Goal: Task Accomplishment & Management: Use online tool/utility

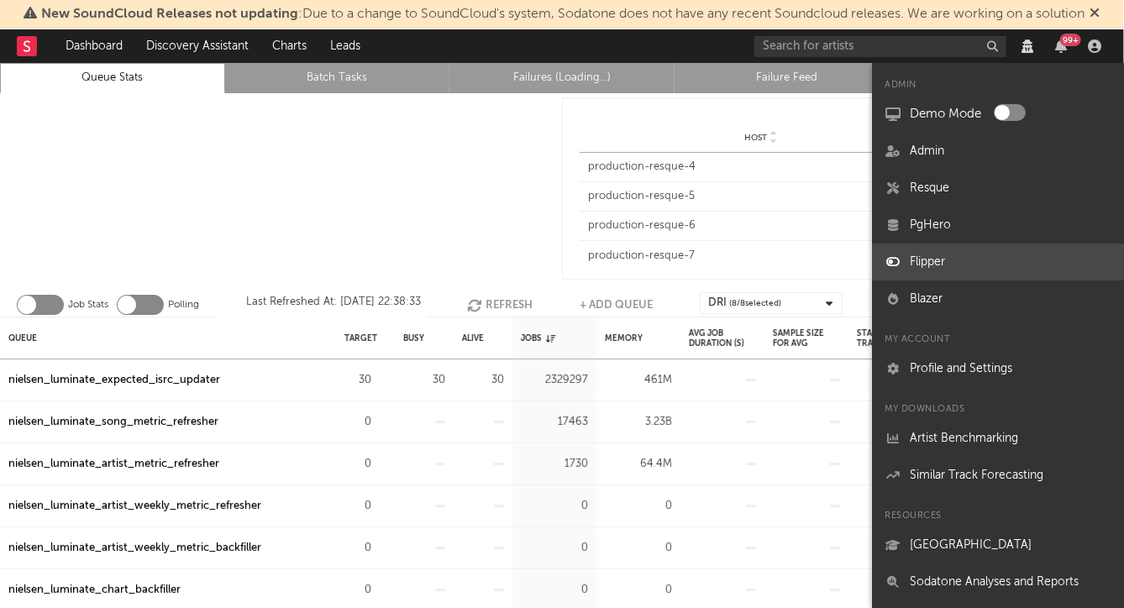
click at [919, 257] on link "Flipper" at bounding box center [998, 262] width 252 height 37
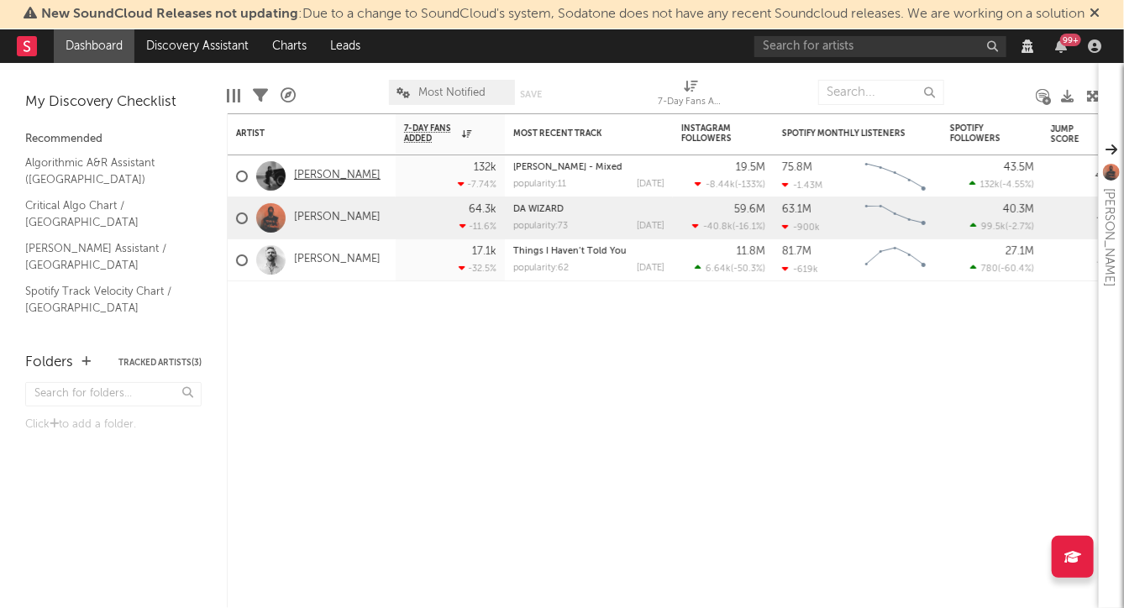
click at [320, 171] on link "[PERSON_NAME]" at bounding box center [337, 176] width 87 height 14
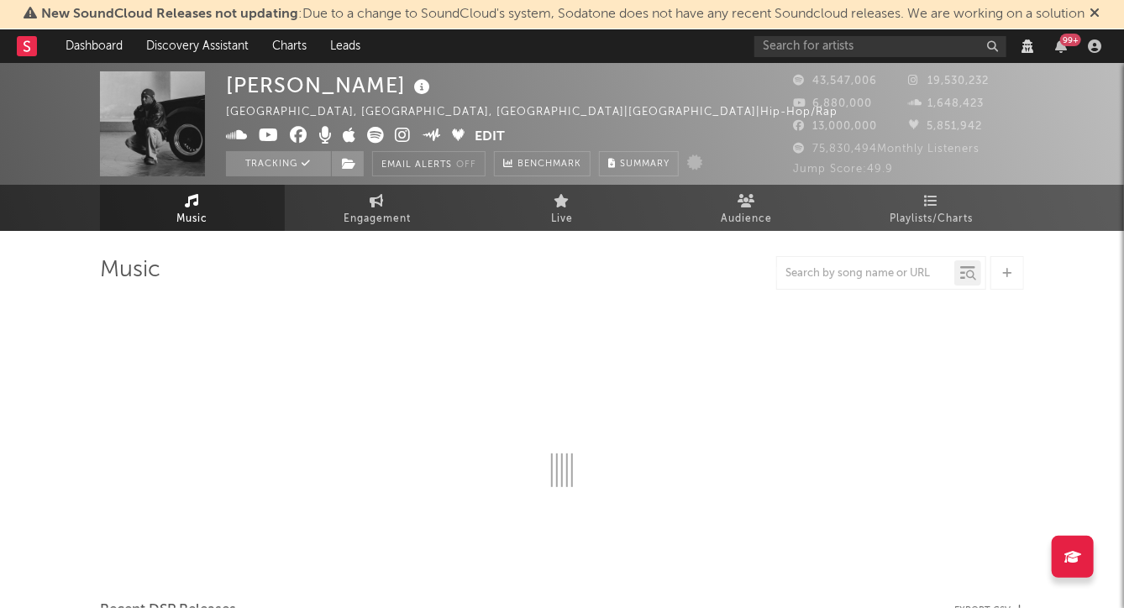
click at [702, 115] on div "Kendrick Lamar Compton, CA, United States | United States | Hip-Hop/Rap Edit Tr…" at bounding box center [551, 123] width 650 height 105
select select "View all"
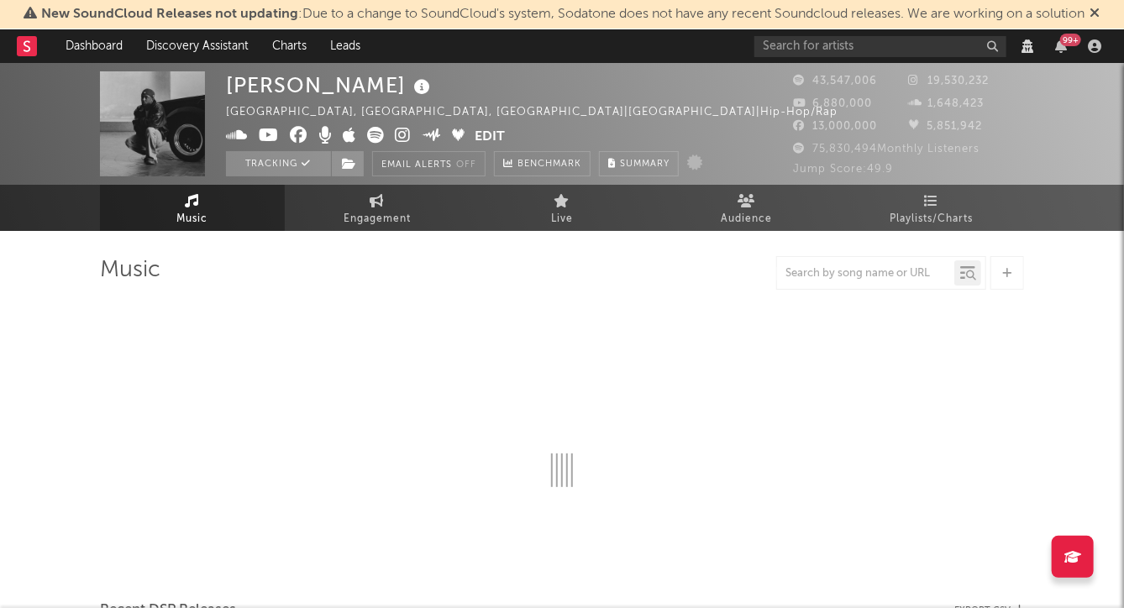
select select "View all"
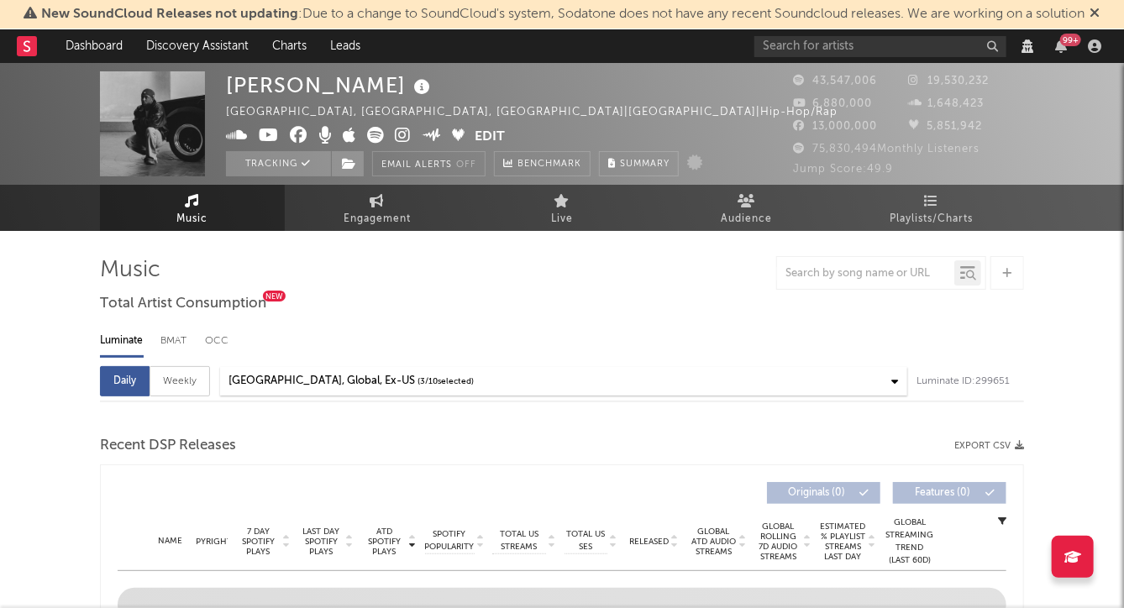
select select "6m"
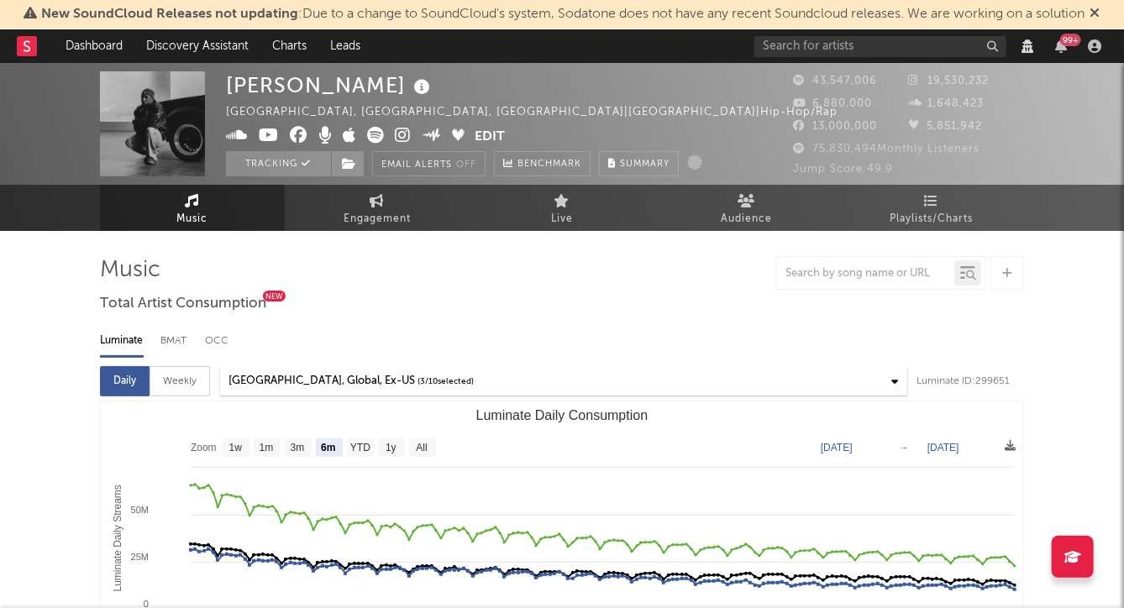
click at [691, 130] on div "Kendrick Lamar Compton, CA, United States | United States | Hip-Hop/Rap Edit Tr…" at bounding box center [551, 123] width 650 height 105
click at [636, 164] on span "Summary" at bounding box center [645, 164] width 50 height 9
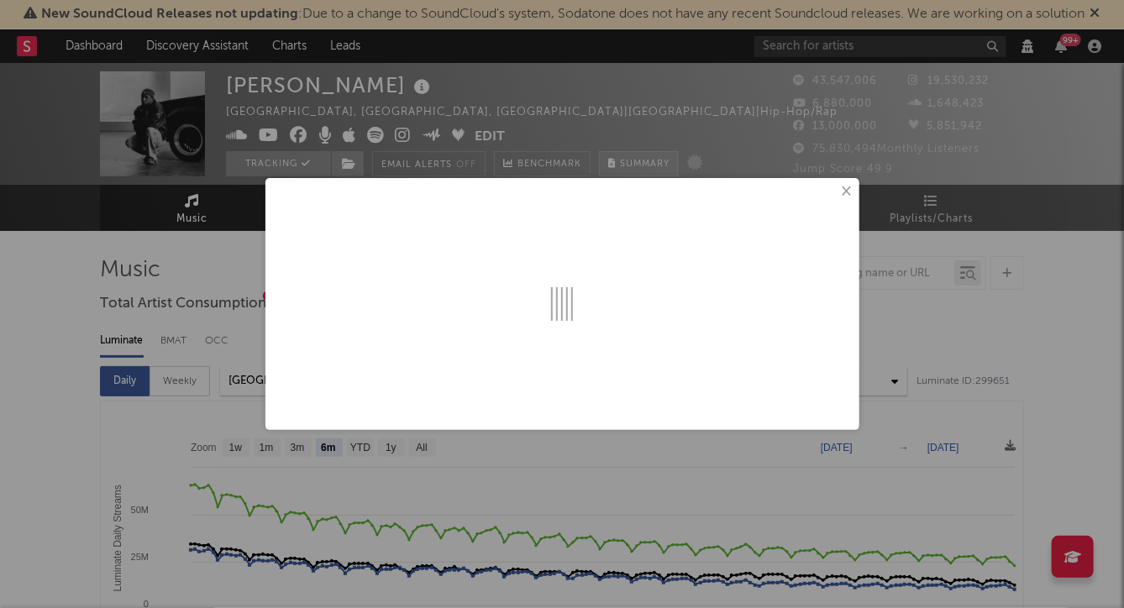
select select "View all"
select select "6m"
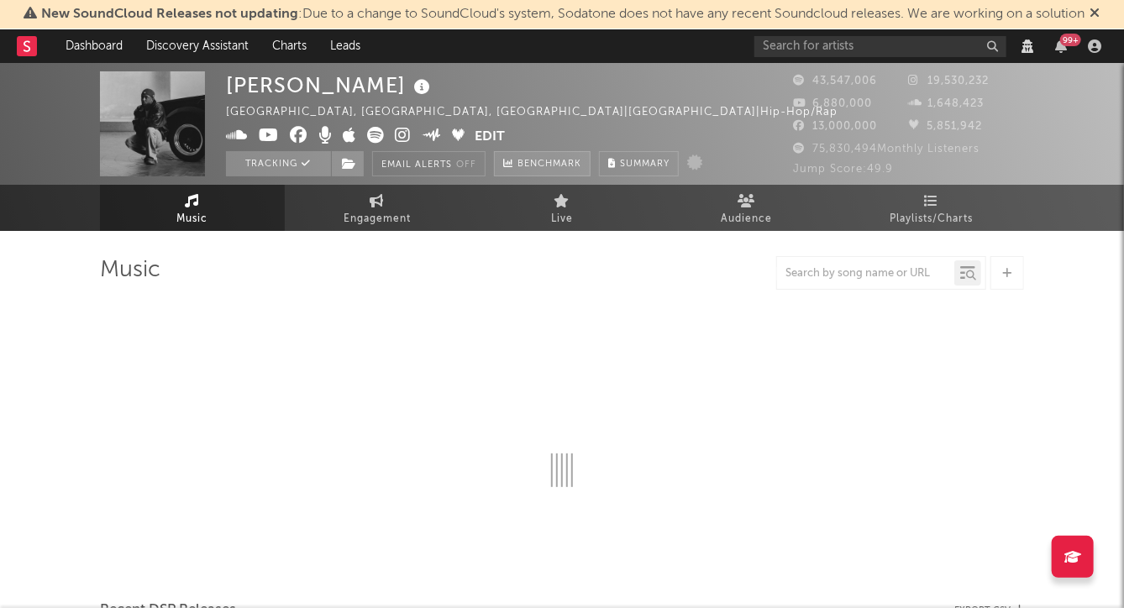
select select "View all"
select select "6m"
select select "View all"
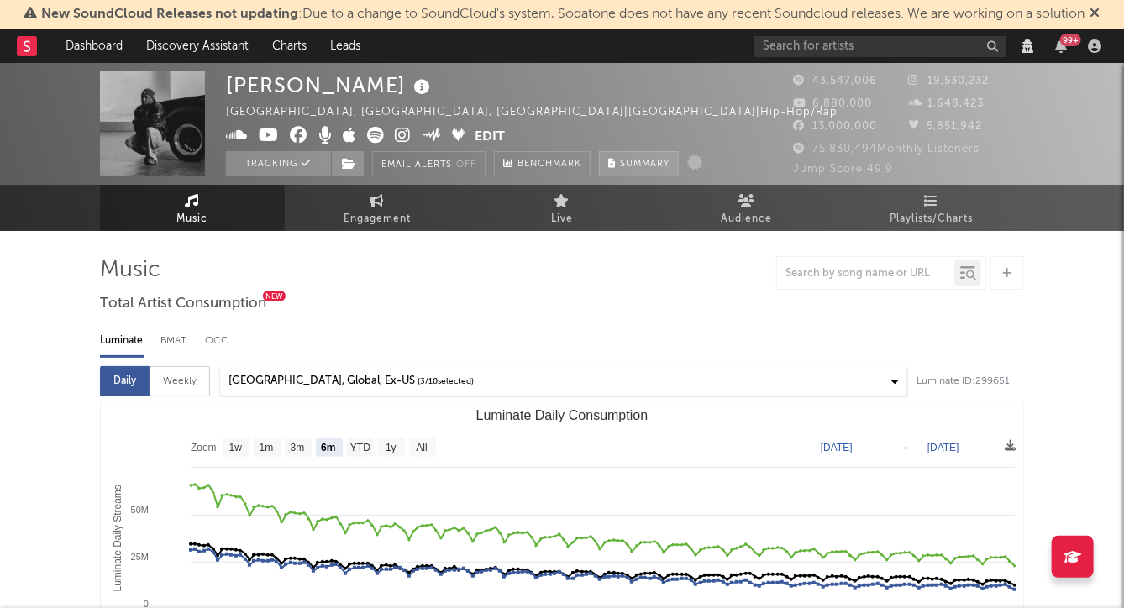
click at [648, 161] on span "Summary" at bounding box center [645, 164] width 50 height 9
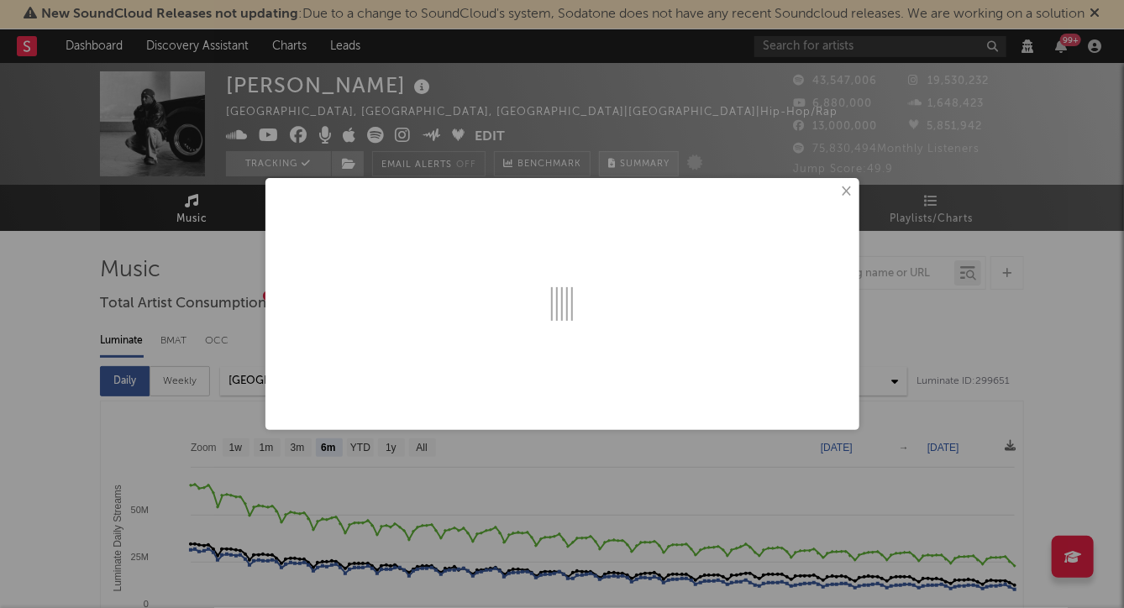
select select "View all"
select select "6m"
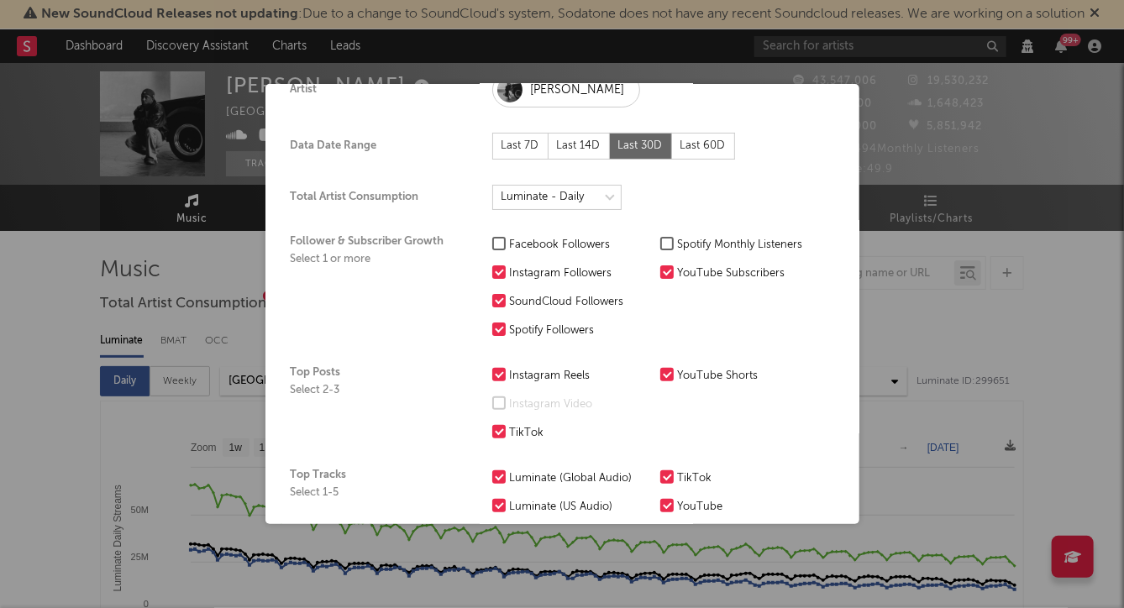
scroll to position [93, 0]
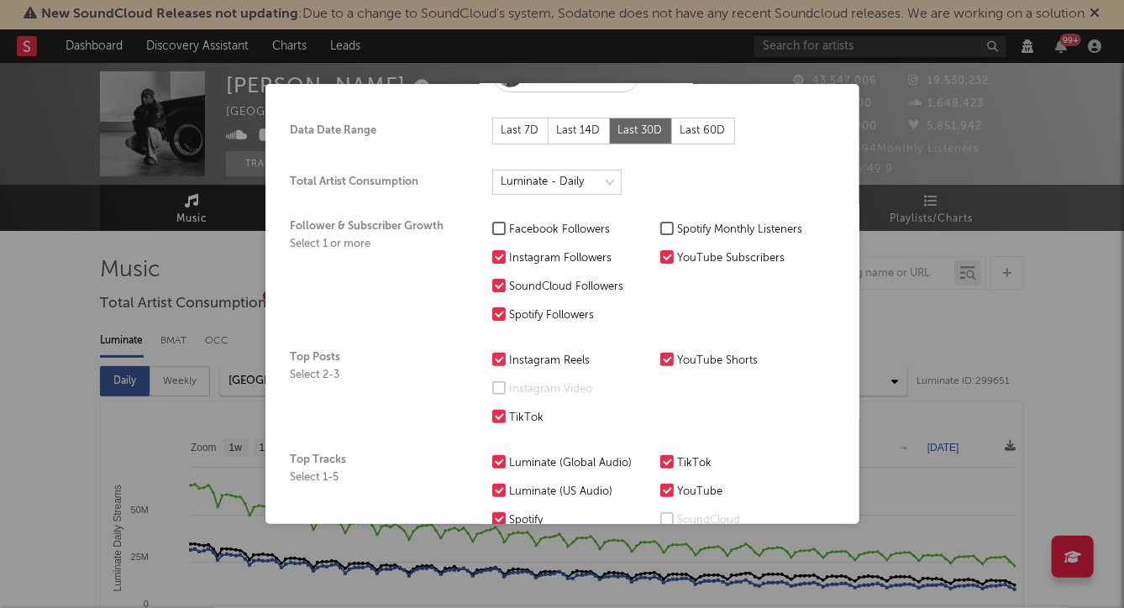
click at [283, 269] on div "× Create a Summary Export Artist Kendrick Lamar Data Date Range Last 7D Last 14…" at bounding box center [562, 304] width 594 height 440
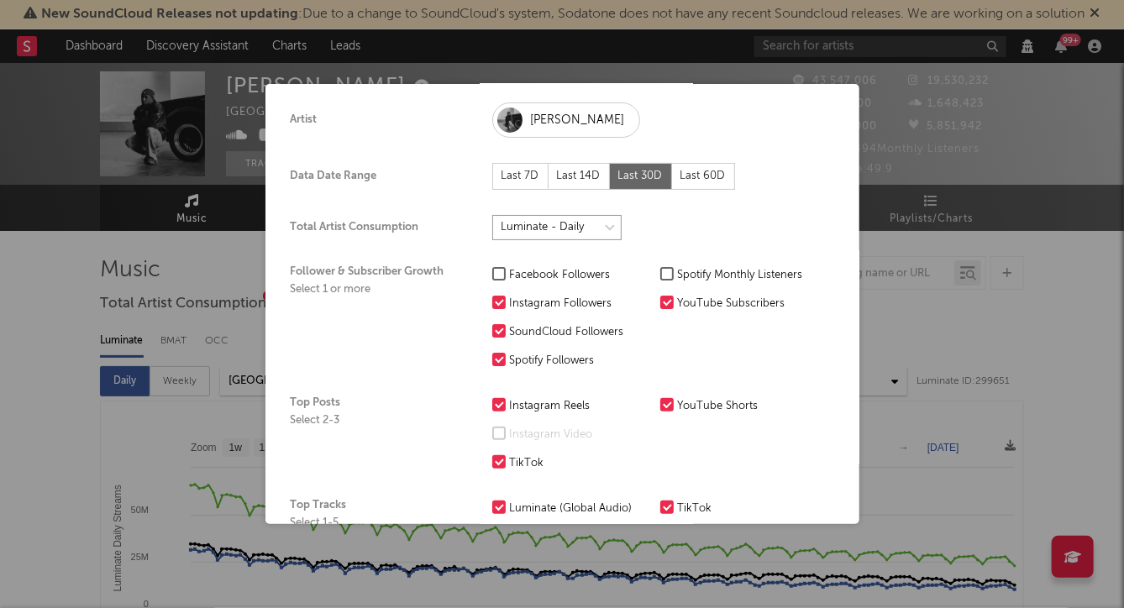
click at [539, 230] on select at bounding box center [556, 227] width 129 height 25
select select "View all"
select select "6m"
select select "View all"
select select "6m"
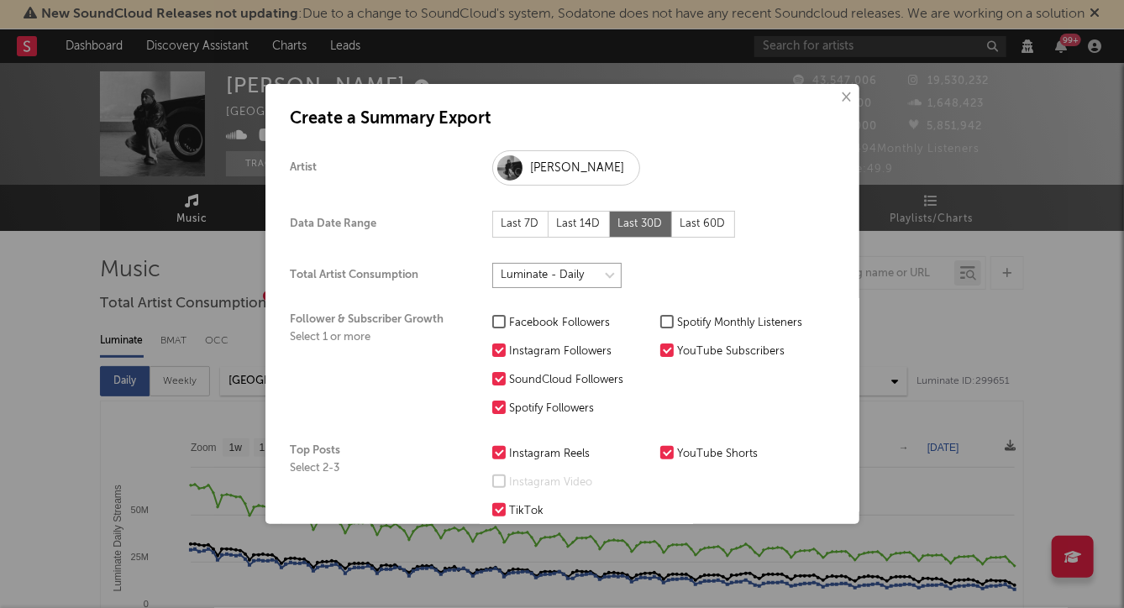
scroll to position [549, 0]
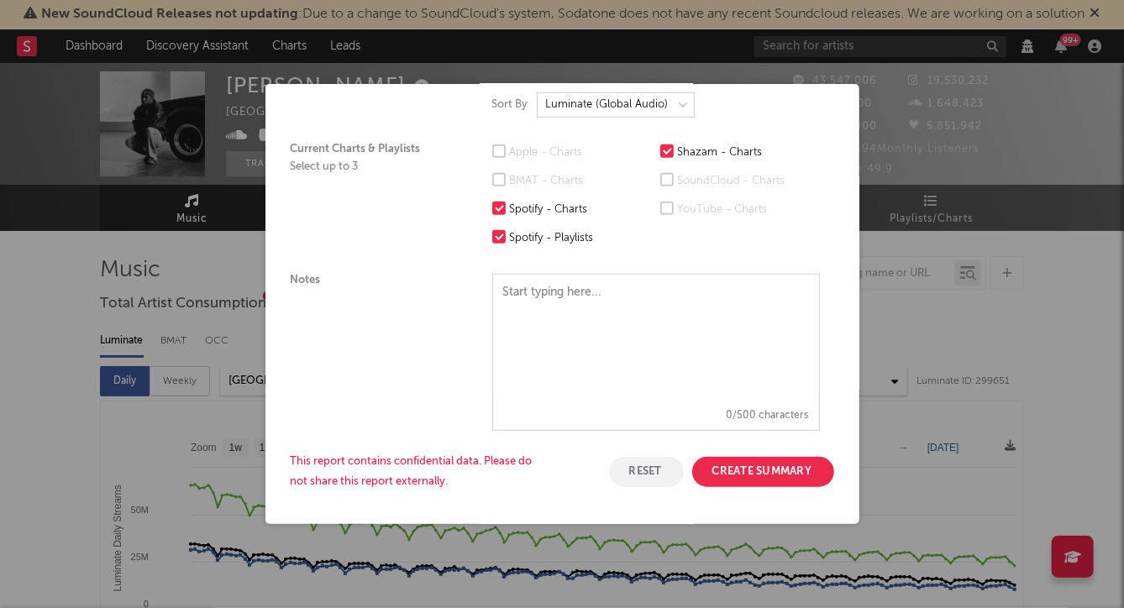
click at [702, 462] on button "Create Summary" at bounding box center [763, 472] width 142 height 30
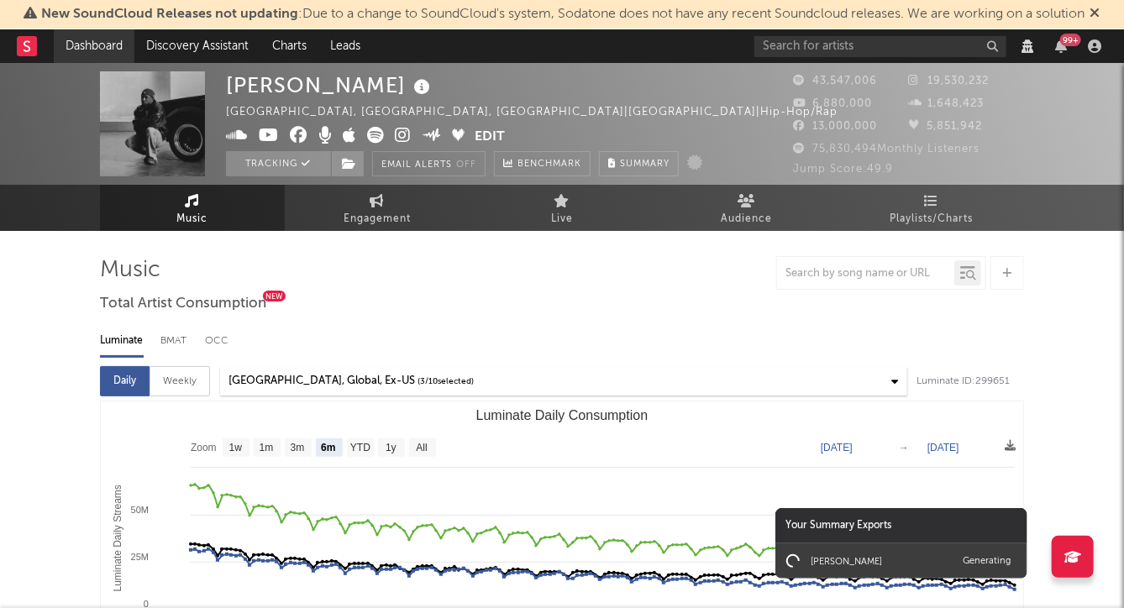
click at [78, 42] on link "Dashboard" at bounding box center [94, 46] width 81 height 34
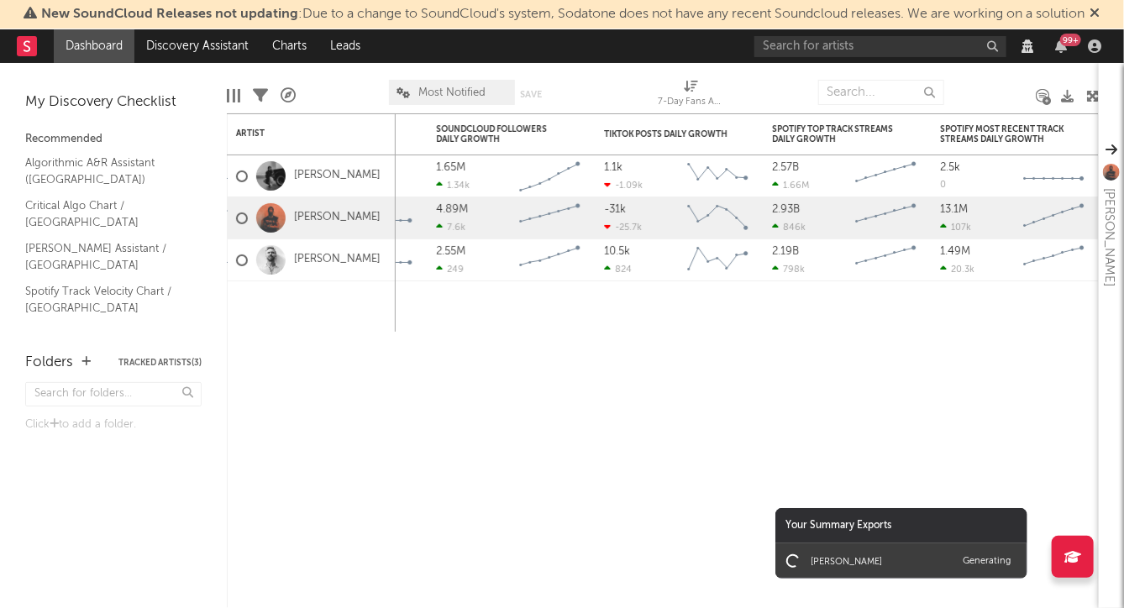
click at [1089, 97] on icon at bounding box center [1092, 96] width 13 height 13
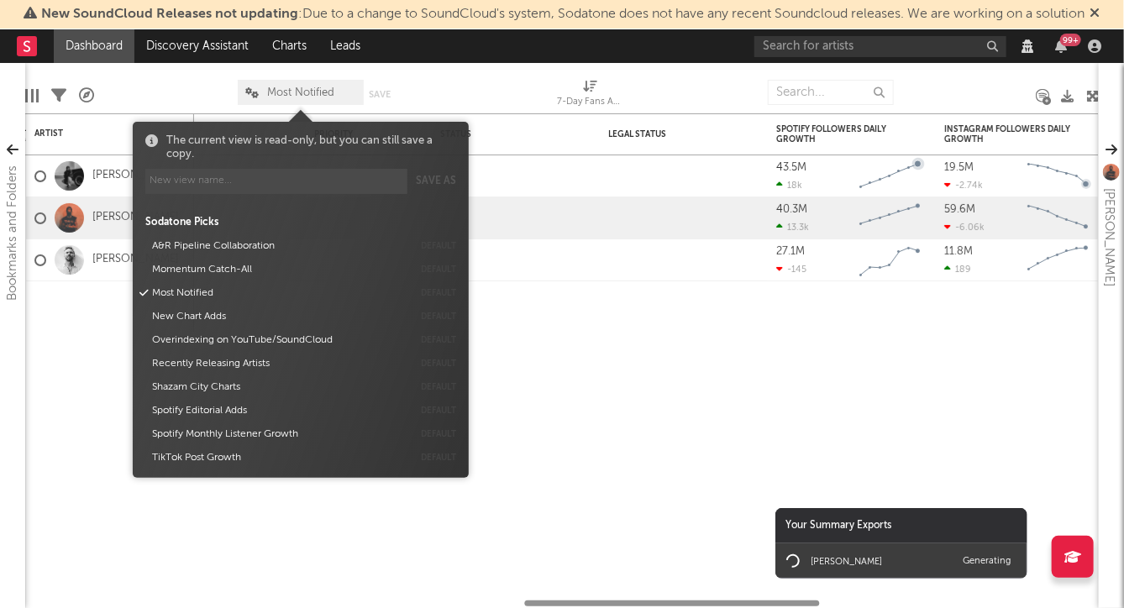
click at [308, 97] on span "Most Notified" at bounding box center [301, 92] width 67 height 11
click at [469, 70] on div "Edit Columns Filters A&R Pipeline Most Notified Save Save as 7-Day Fans Added (…" at bounding box center [562, 88] width 1074 height 50
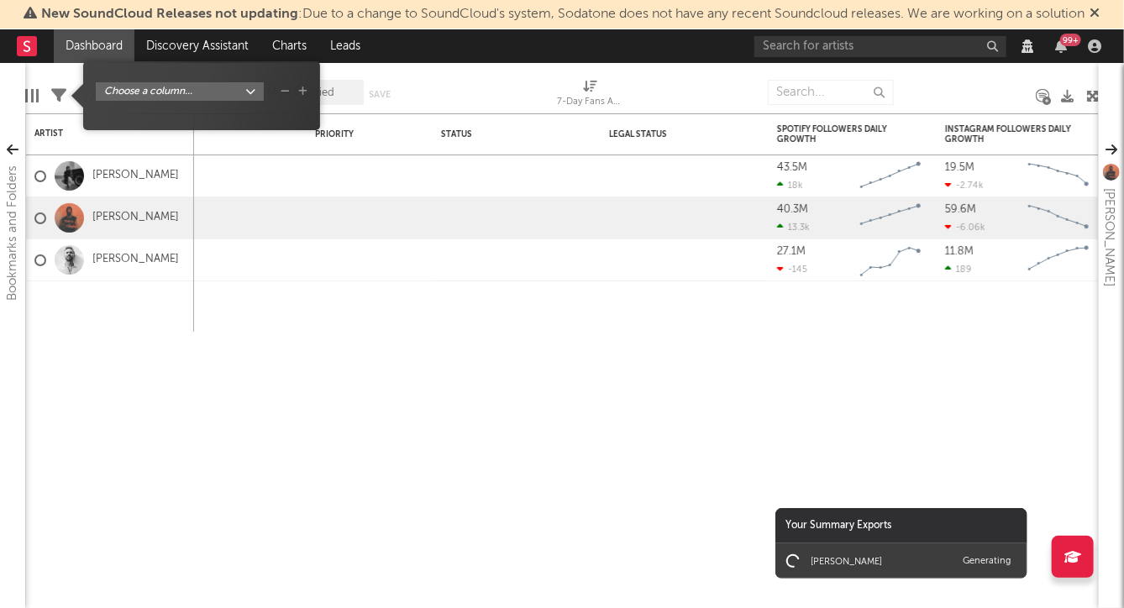
click at [57, 96] on icon at bounding box center [58, 95] width 15 height 15
click at [151, 88] on body "New SoundCloud Releases not updating : Due to a change to SoundCloud's system, …" at bounding box center [562, 304] width 1124 height 608
click at [367, 65] on div "Artist Artist Notifications Notes Potential Market Share Rights Holder Manageme…" at bounding box center [562, 304] width 1124 height 608
click at [367, 65] on div "Edit Columns Filters A&R Pipeline Most Notified Save Save as 7-Day Fans Added (…" at bounding box center [562, 88] width 1074 height 50
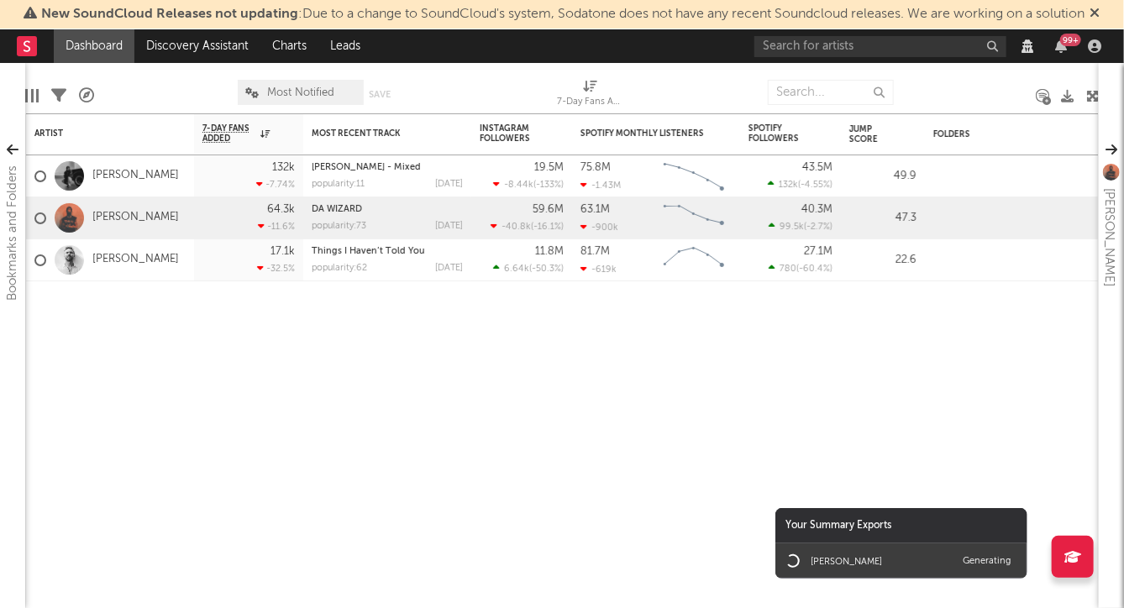
click at [35, 98] on body "New SoundCloud Releases not updating : Due to a change to SoundCloud's system, …" at bounding box center [562, 304] width 1124 height 608
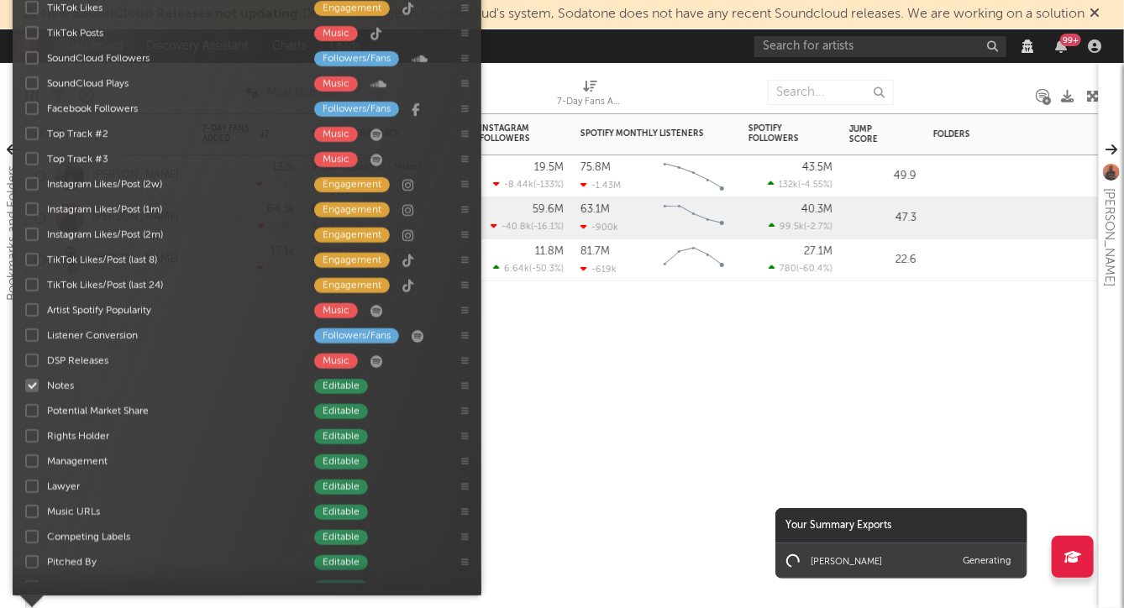
click at [529, 422] on div "Artist Notifications 7-Day Fans Added WoW % Change Most Recent Track Popularity…" at bounding box center [562, 360] width 1074 height 495
